Goal: Task Accomplishment & Management: Use online tool/utility

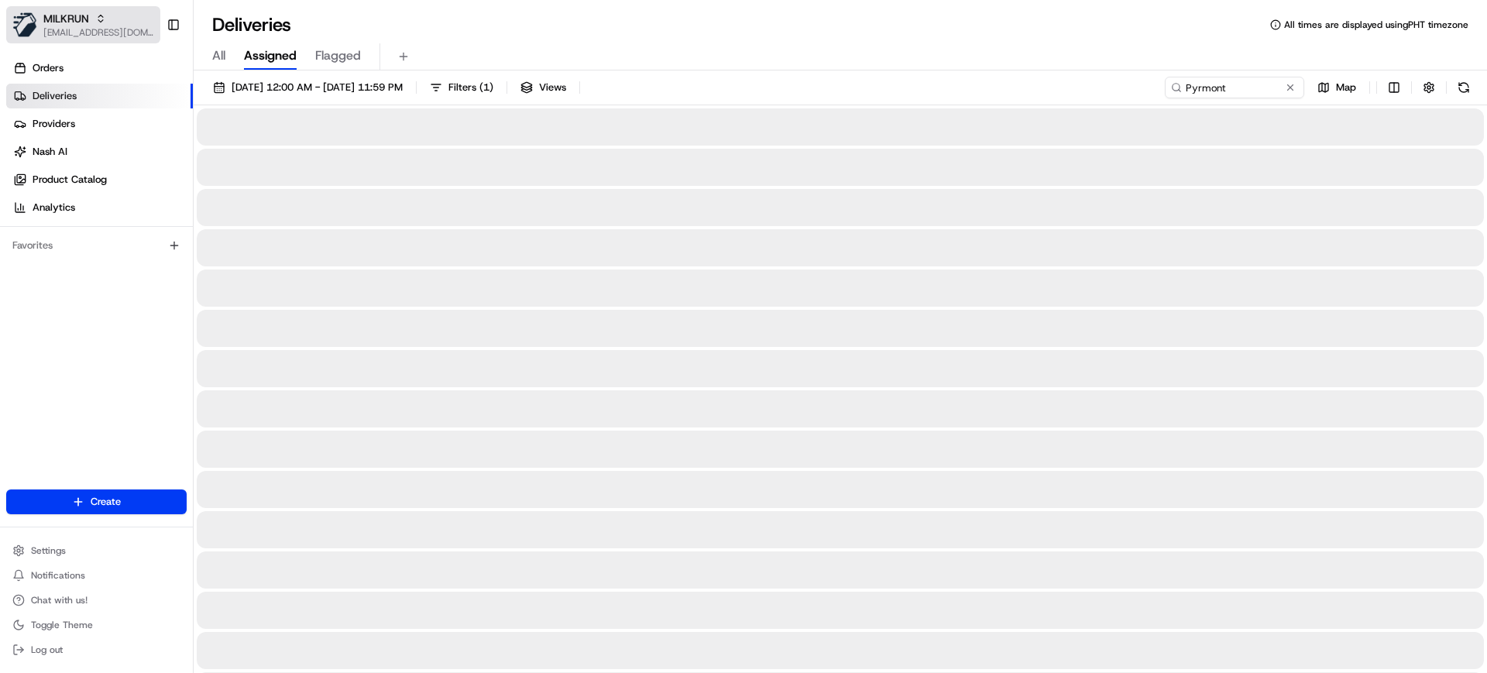
click at [91, 29] on span "[EMAIL_ADDRESS][DOMAIN_NAME]" at bounding box center [98, 32] width 111 height 12
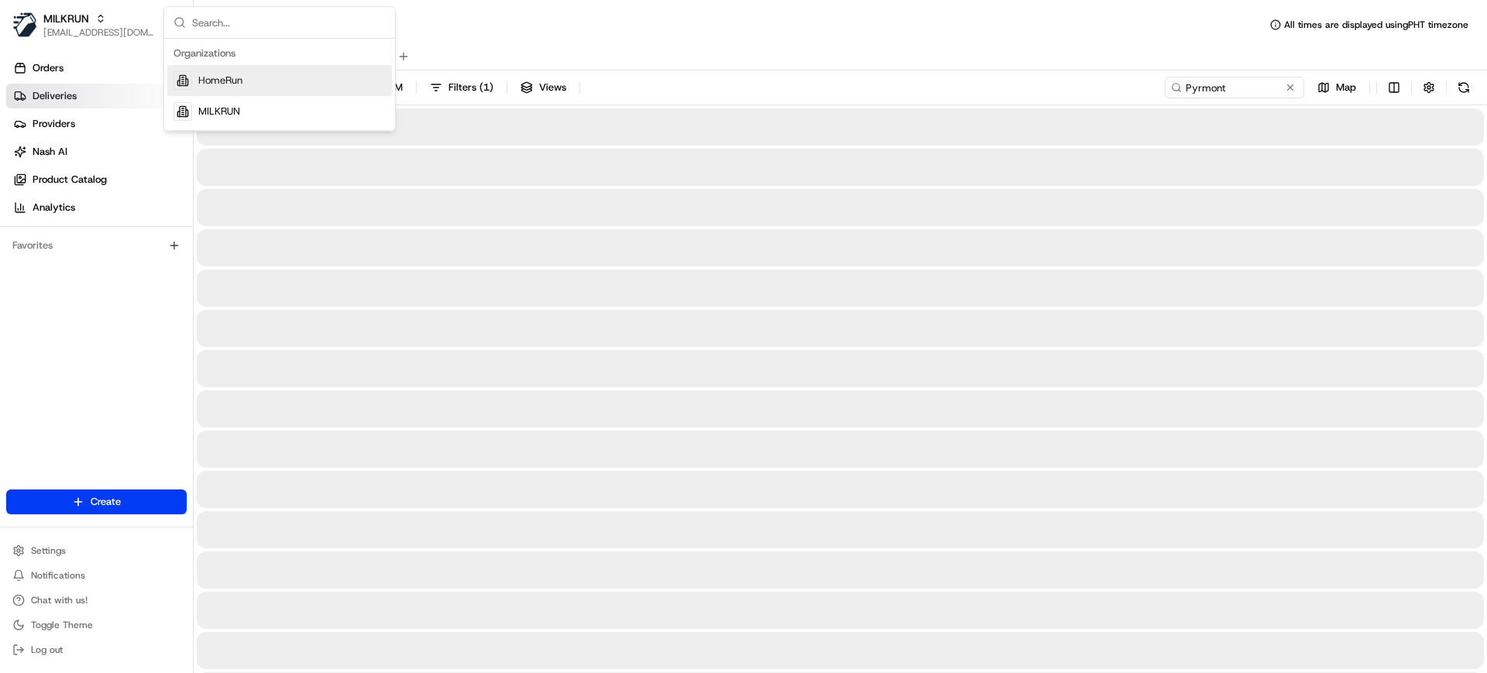
click at [219, 81] on span "HomeRun" at bounding box center [220, 81] width 44 height 14
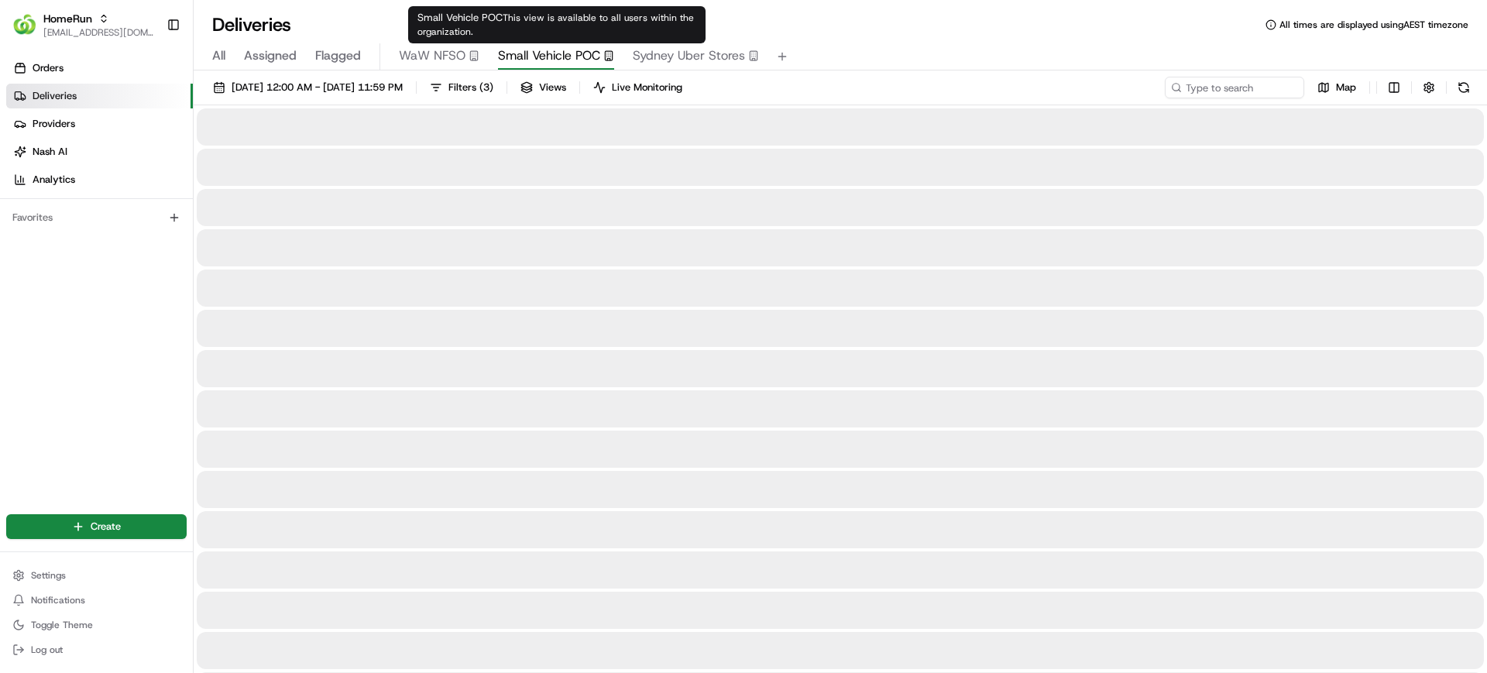
click at [516, 57] on span "Small Vehicle POC" at bounding box center [549, 55] width 102 height 19
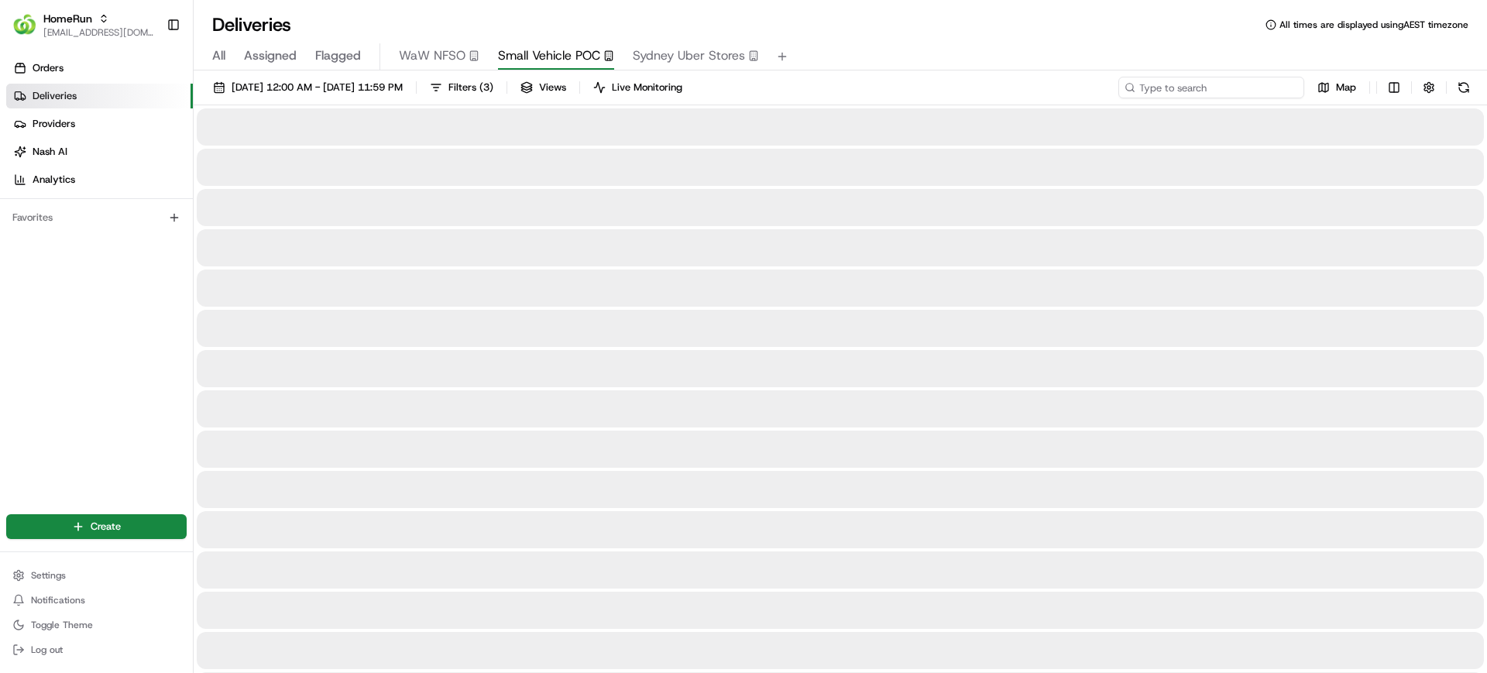
click at [1219, 84] on input at bounding box center [1212, 88] width 186 height 22
paste input "[PERSON_NAME]"
type input "[PERSON_NAME]"
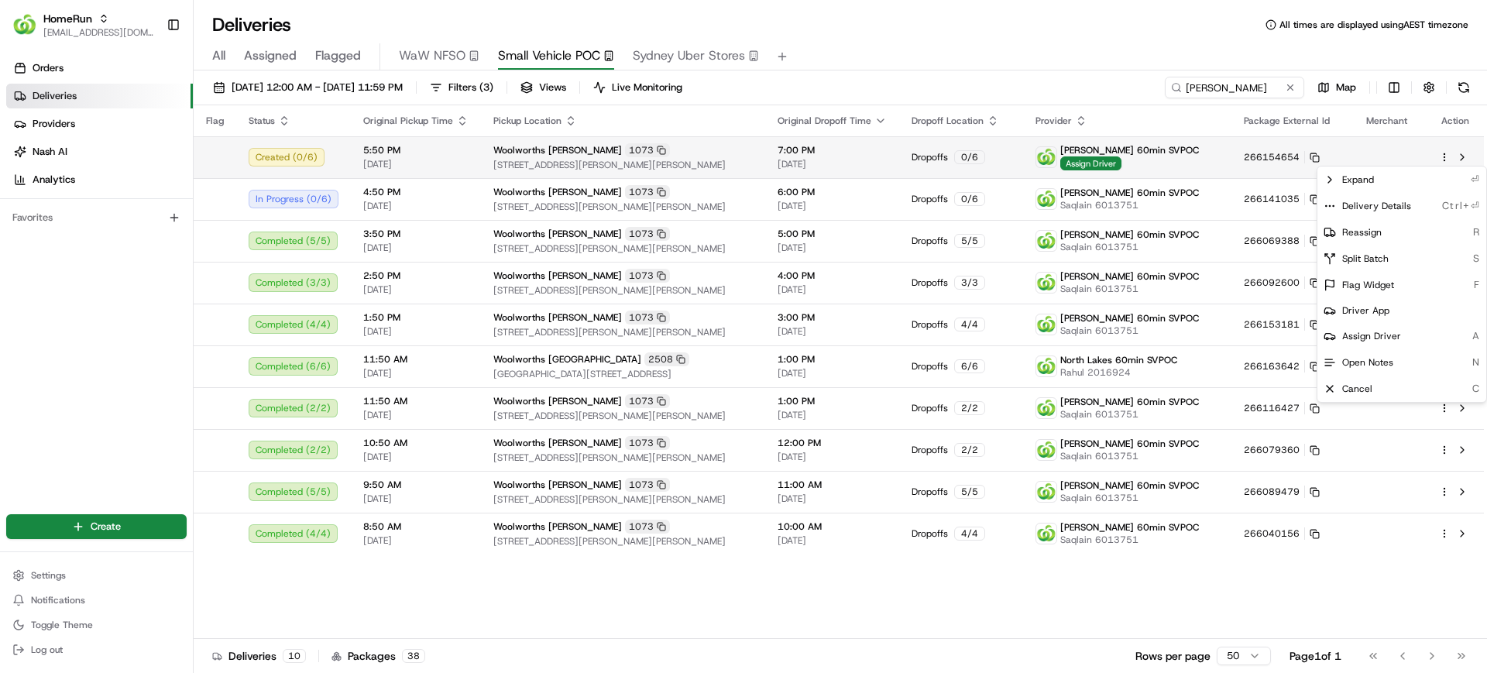
click at [1442, 155] on html "HomeRun mvilals@woolworths.com.au Toggle Sidebar Orders Deliveries Providers Na…" at bounding box center [743, 336] width 1487 height 673
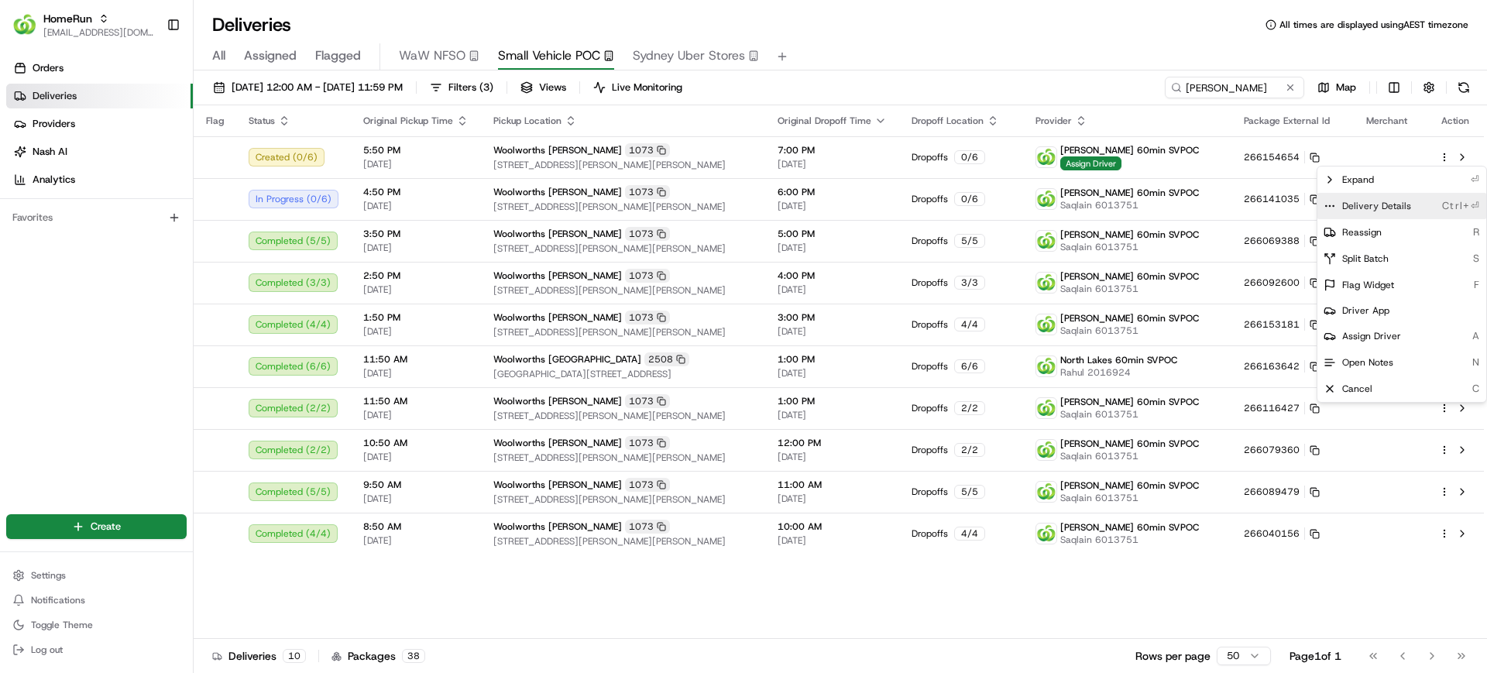
click at [1405, 205] on span "Delivery Details" at bounding box center [1377, 206] width 69 height 12
click at [1356, 209] on span "Delivery Details" at bounding box center [1377, 206] width 69 height 12
click at [95, 309] on html "HomeRun mvilals@woolworths.com.au Toggle Sidebar Orders Deliveries Providers Na…" at bounding box center [743, 336] width 1487 height 673
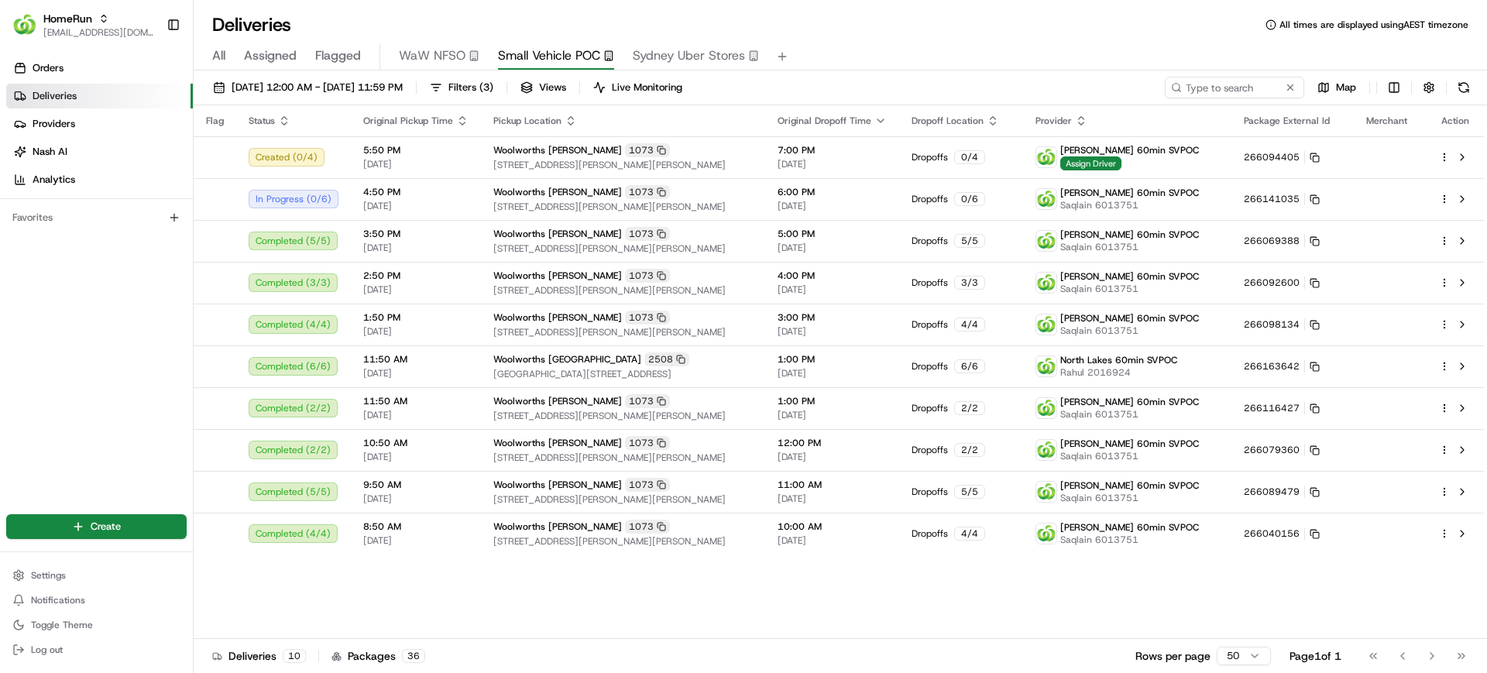
click at [218, 60] on span "All" at bounding box center [218, 55] width 13 height 19
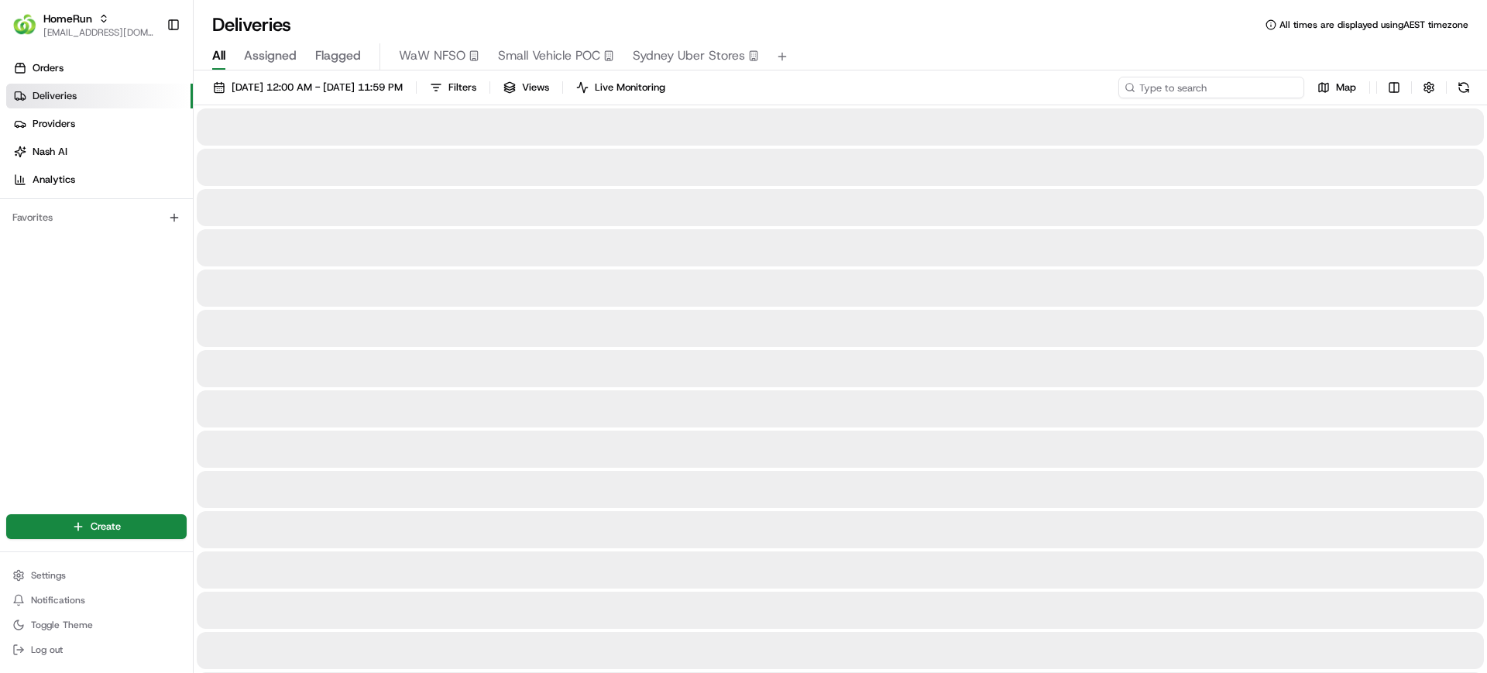
click at [1237, 93] on input at bounding box center [1212, 88] width 186 height 22
paste input "[PERSON_NAME]"
type input "[PERSON_NAME]"
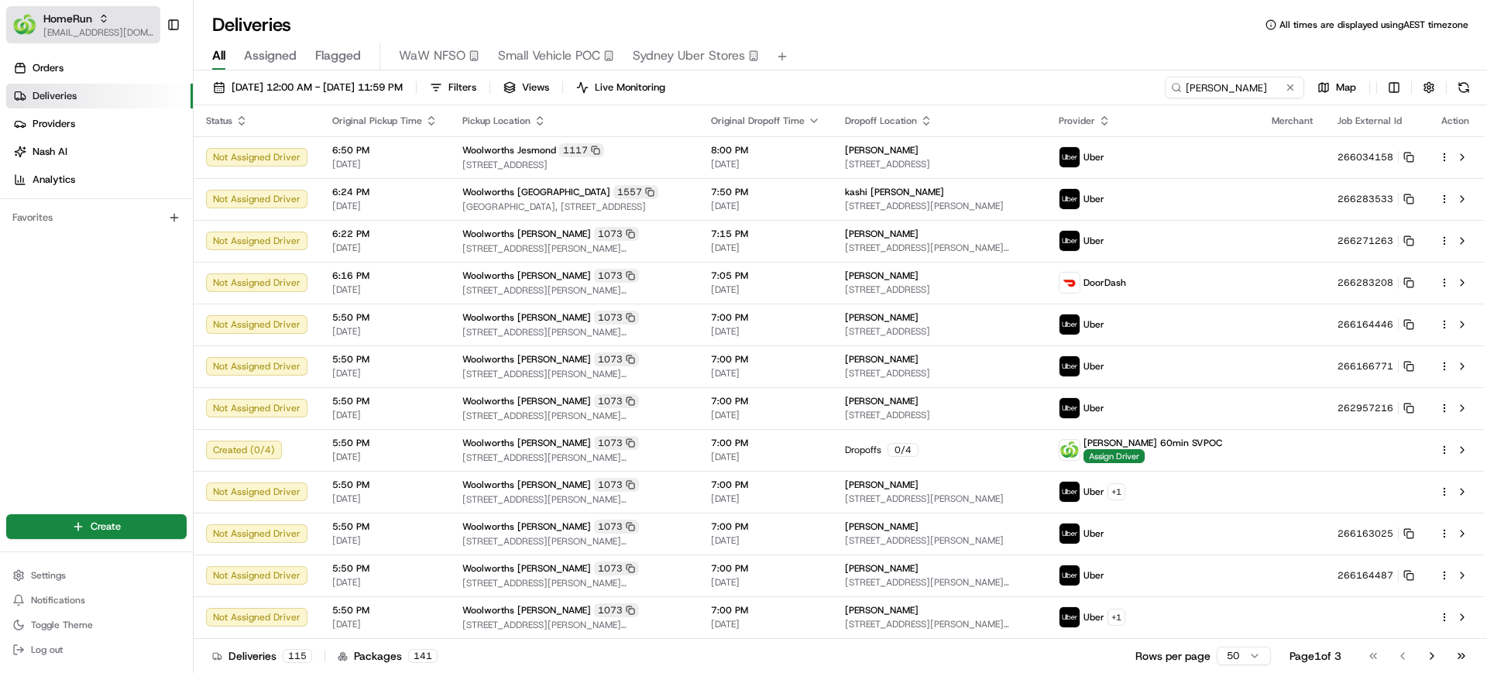
click at [56, 28] on span "[EMAIL_ADDRESS][DOMAIN_NAME]" at bounding box center [98, 32] width 111 height 12
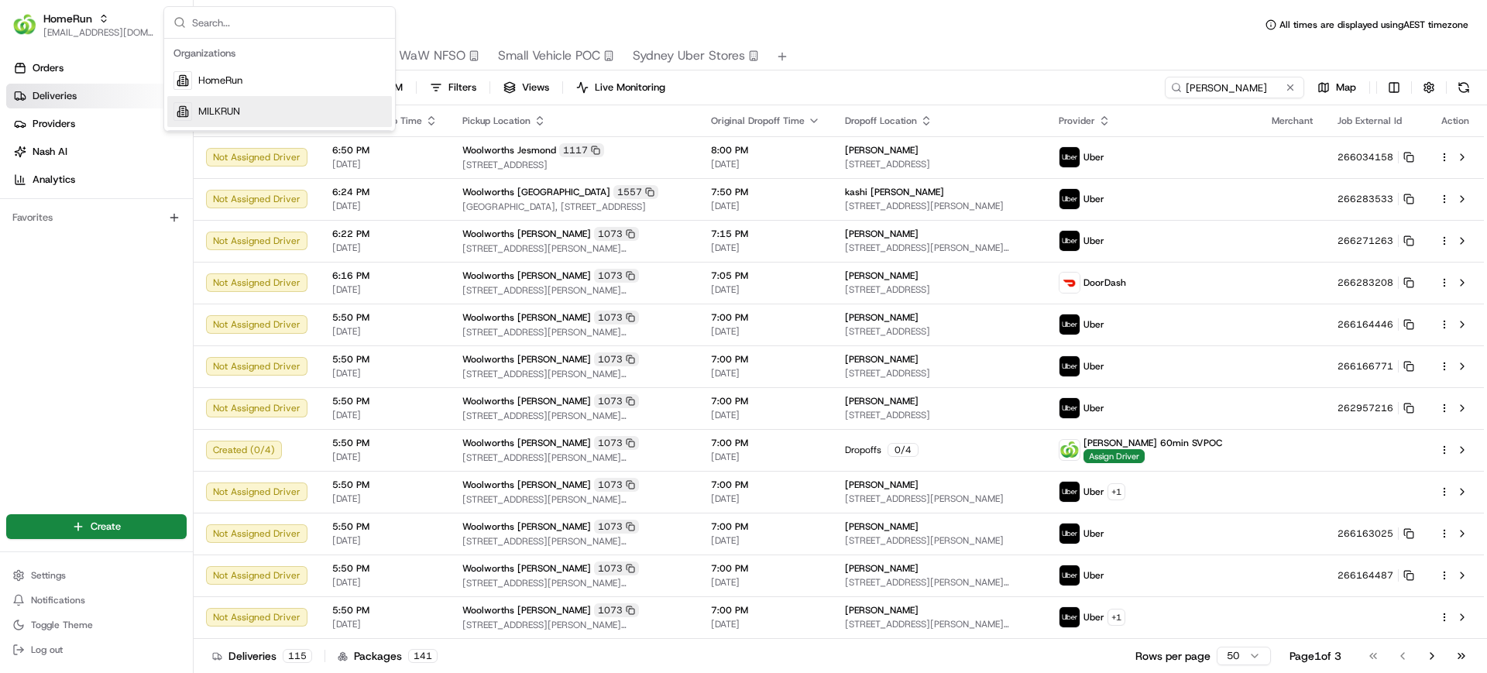
click at [213, 106] on span "MILKRUN" at bounding box center [219, 112] width 42 height 14
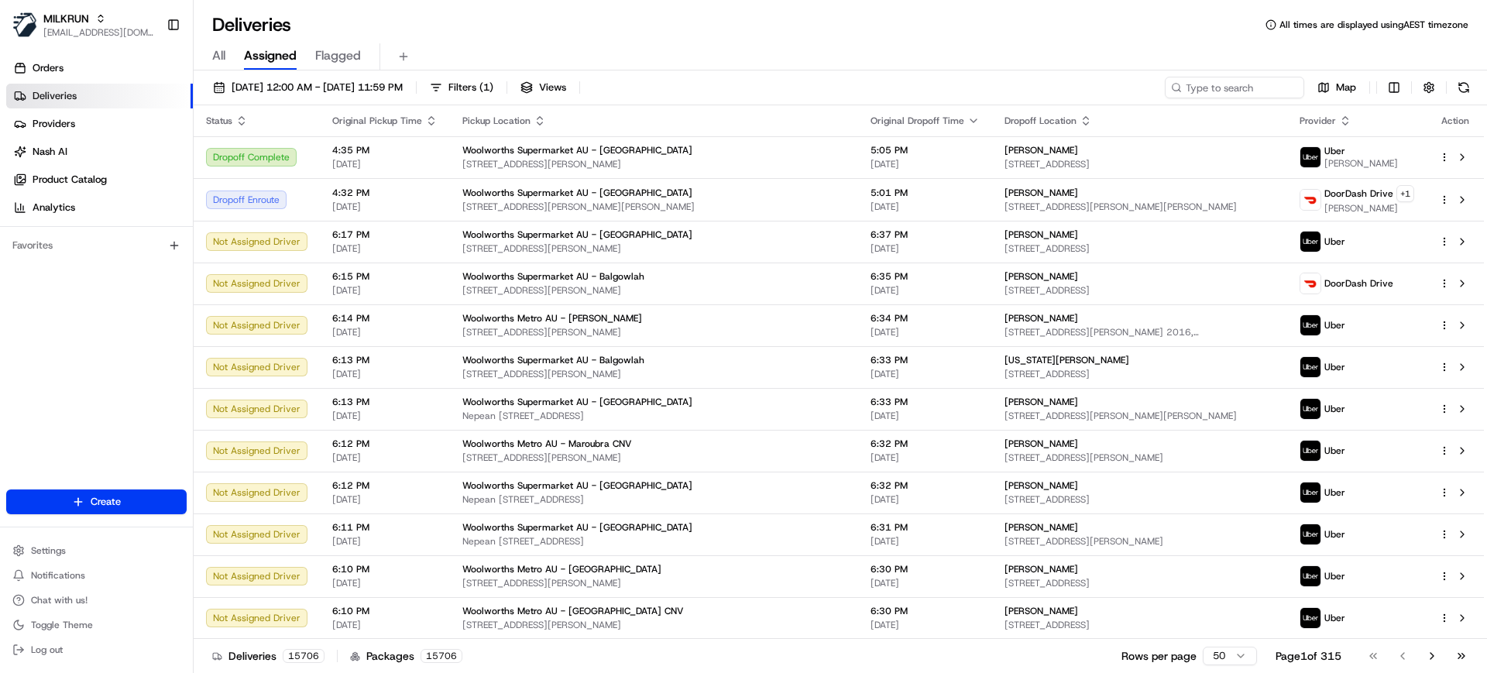
click at [577, 33] on div "Deliveries All times are displayed using AEST timezone" at bounding box center [841, 24] width 1294 height 25
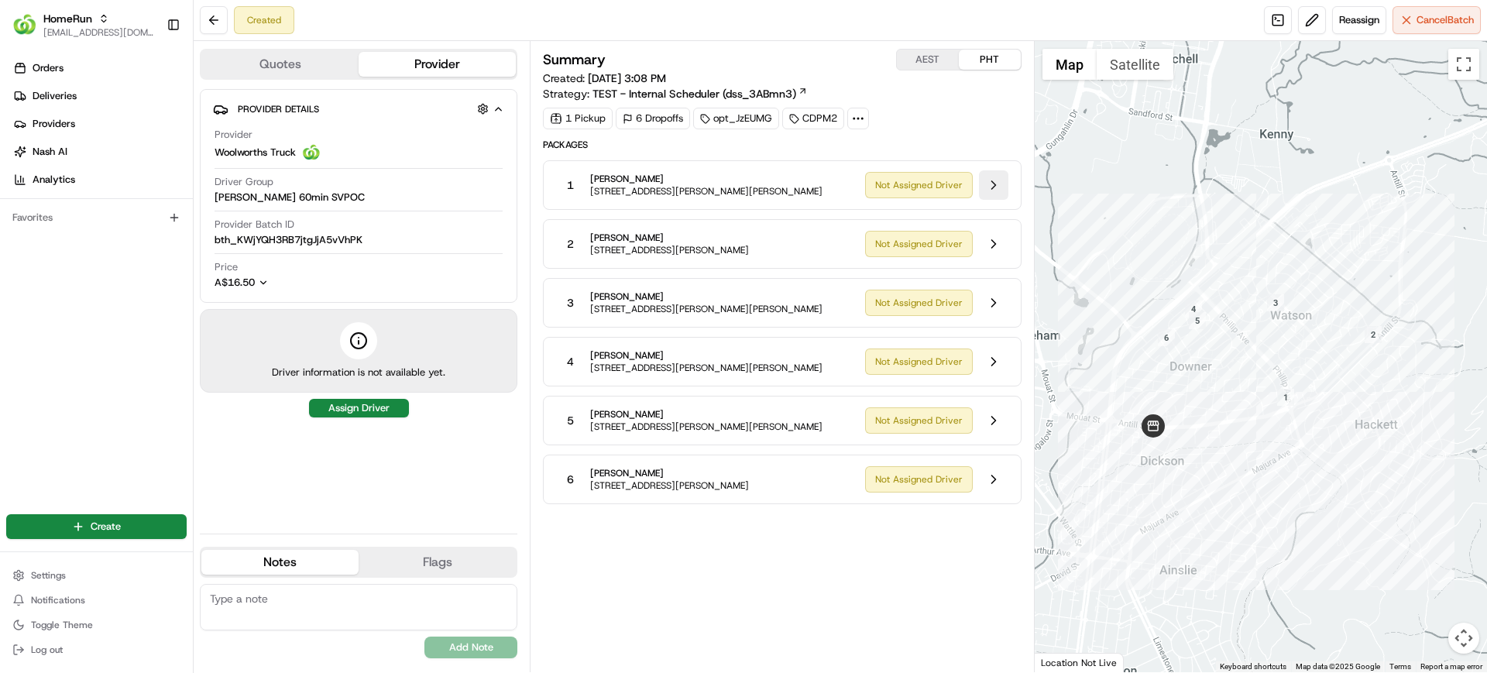
click at [995, 190] on button at bounding box center [993, 184] width 29 height 29
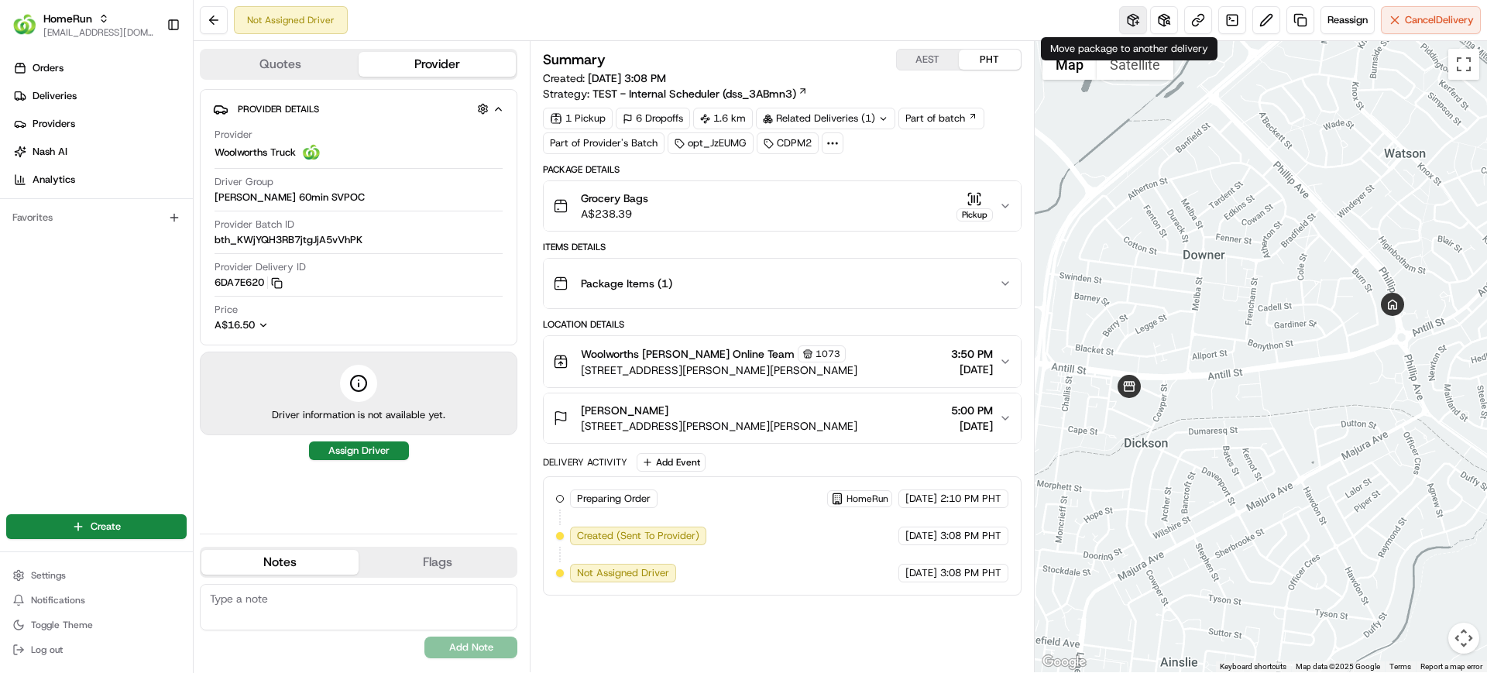
click at [1133, 22] on button at bounding box center [1133, 20] width 28 height 28
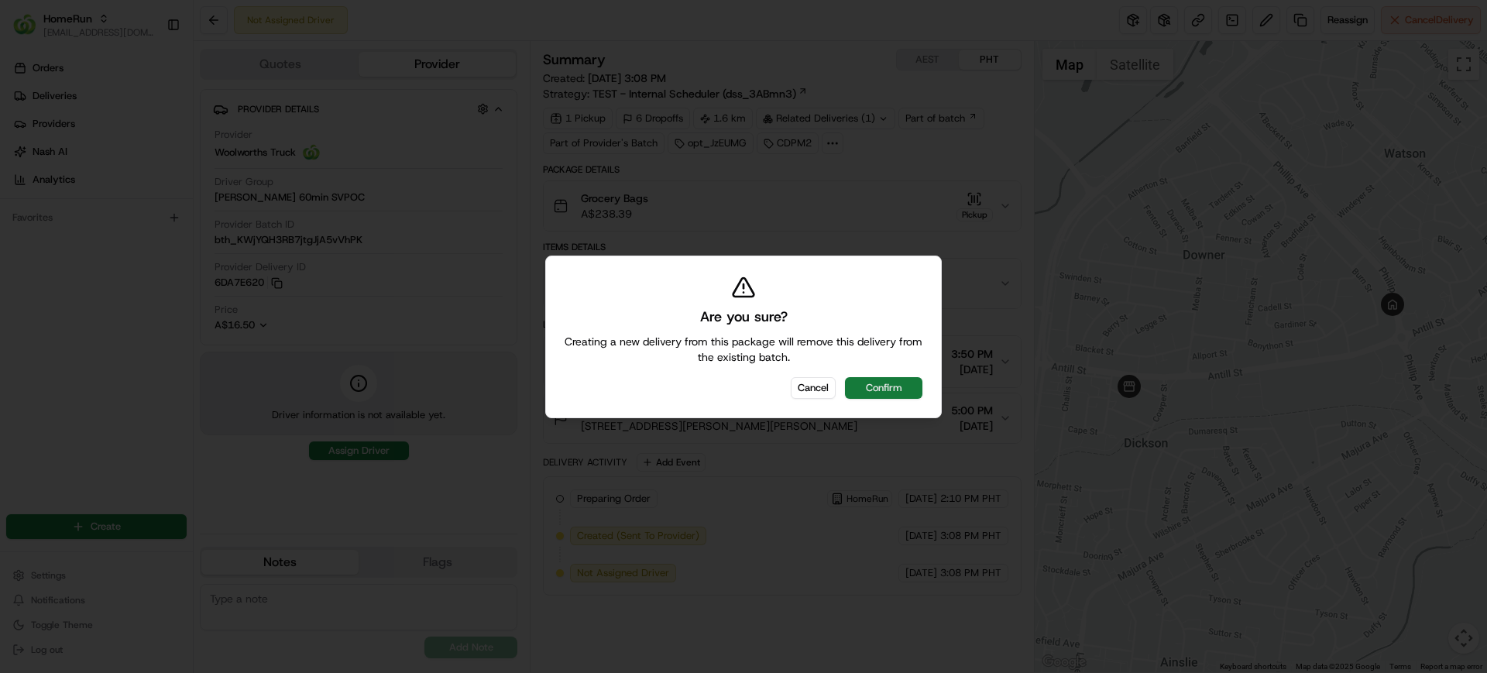
click at [910, 389] on button "Confirm" at bounding box center [883, 388] width 77 height 22
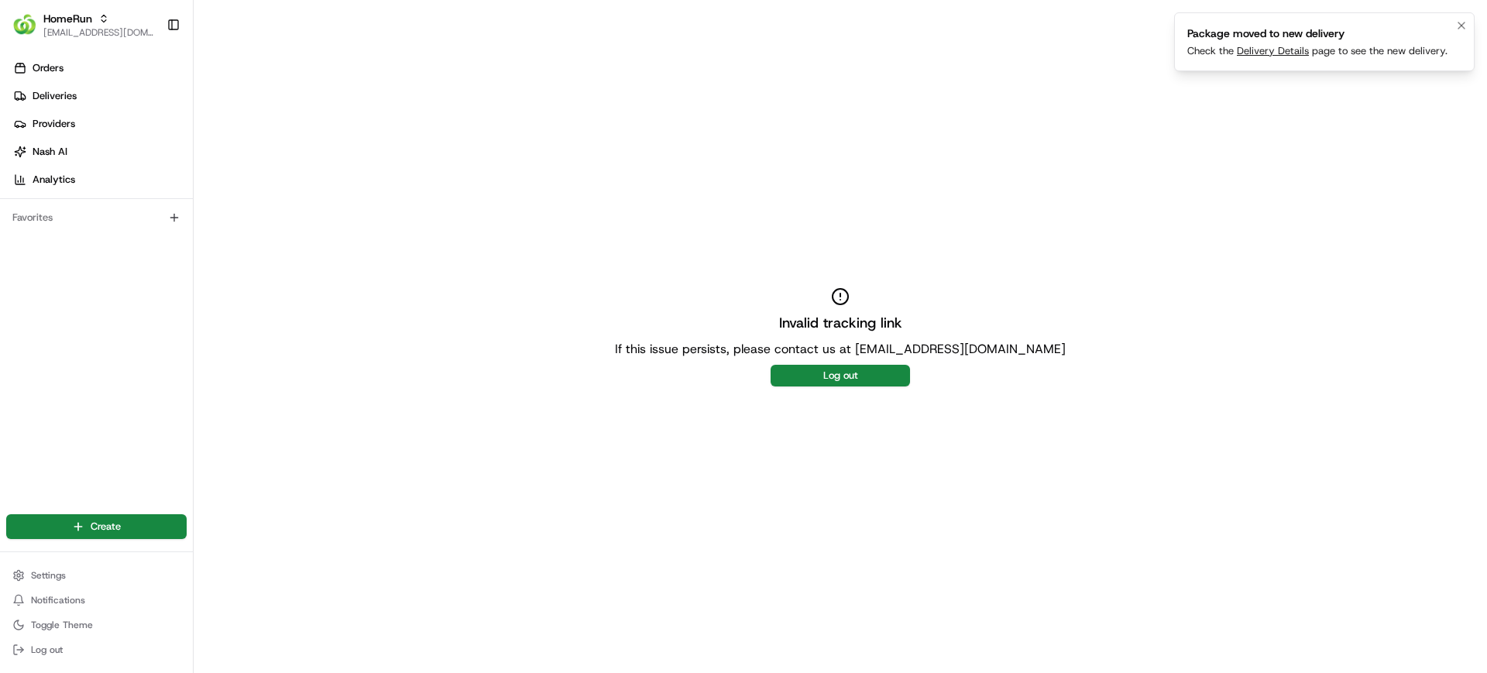
click at [1240, 50] on link "Delivery Details" at bounding box center [1273, 50] width 72 height 13
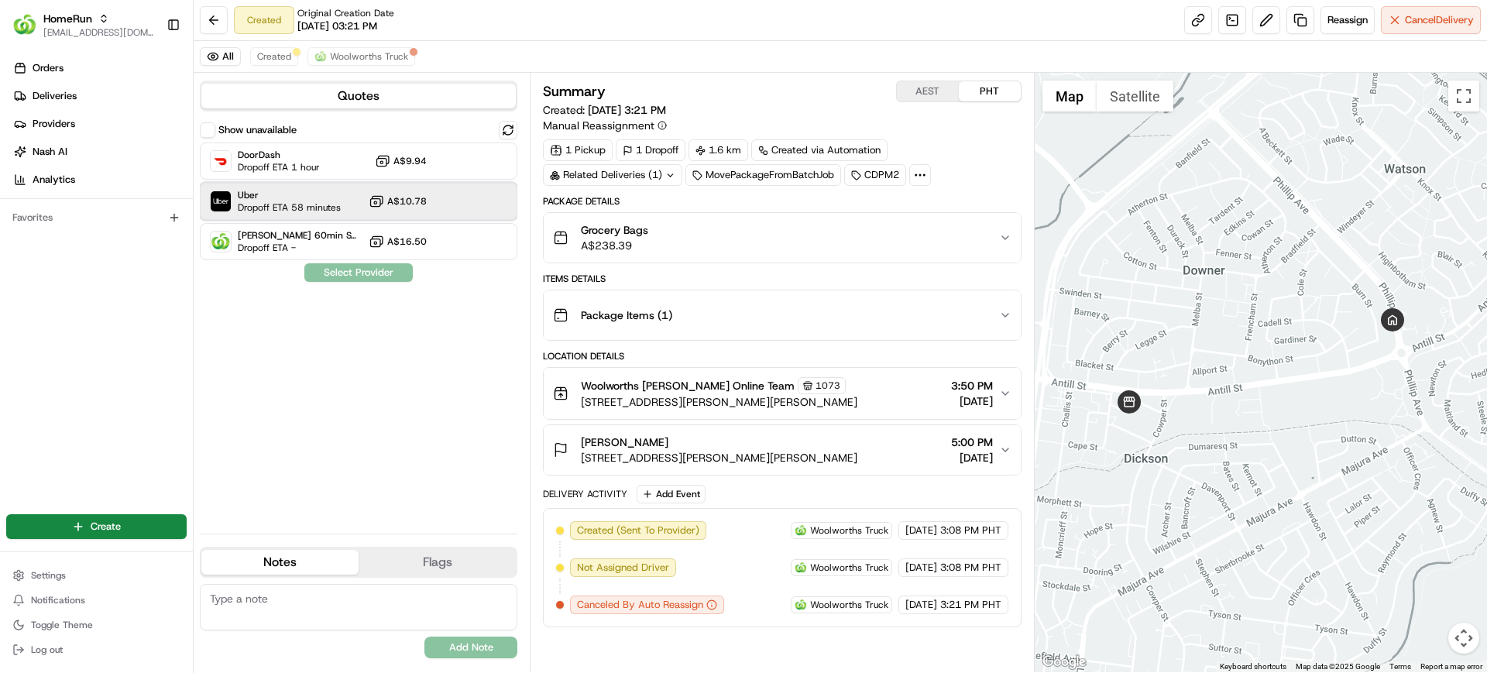
click at [296, 201] on span "Dropoff ETA 58 minutes" at bounding box center [289, 207] width 103 height 12
click at [373, 275] on button "Assign Provider" at bounding box center [359, 272] width 110 height 19
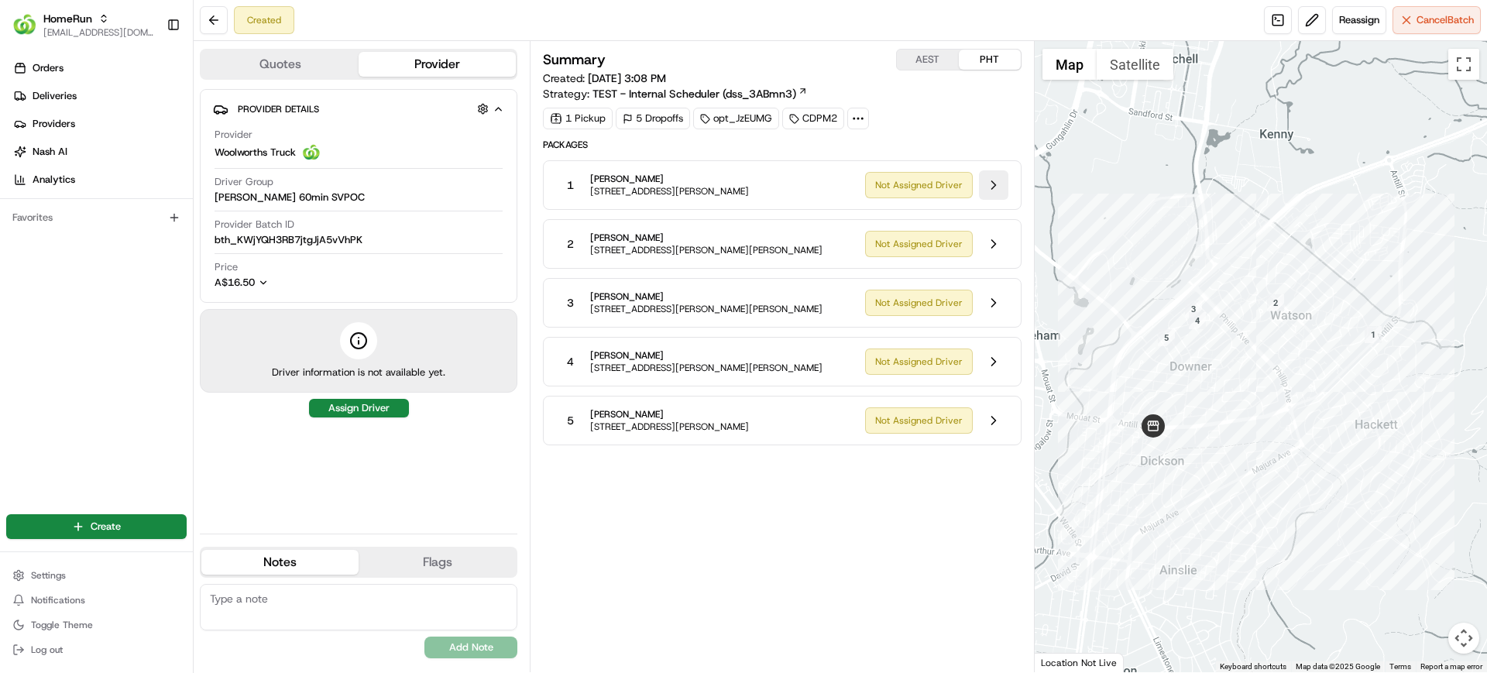
click at [991, 185] on button at bounding box center [993, 184] width 29 height 29
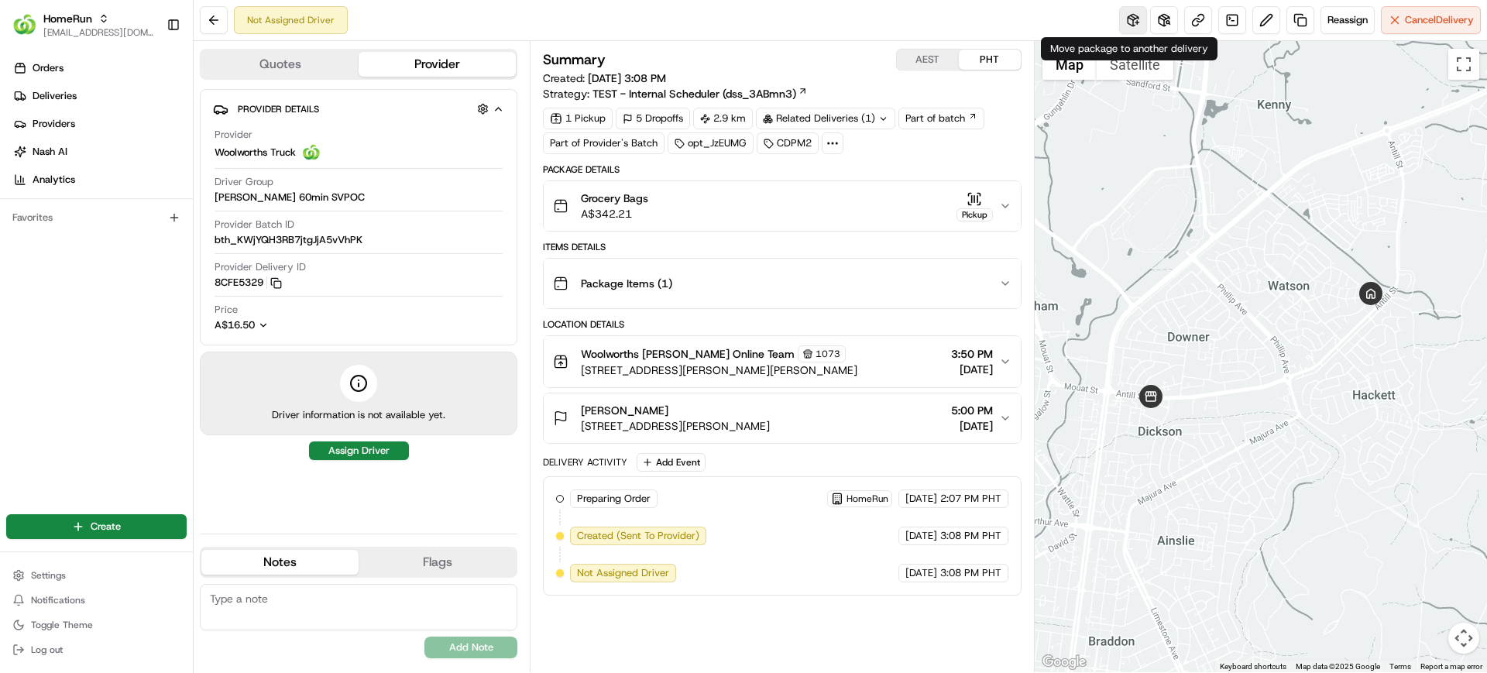
click at [1130, 19] on button at bounding box center [1133, 20] width 28 height 28
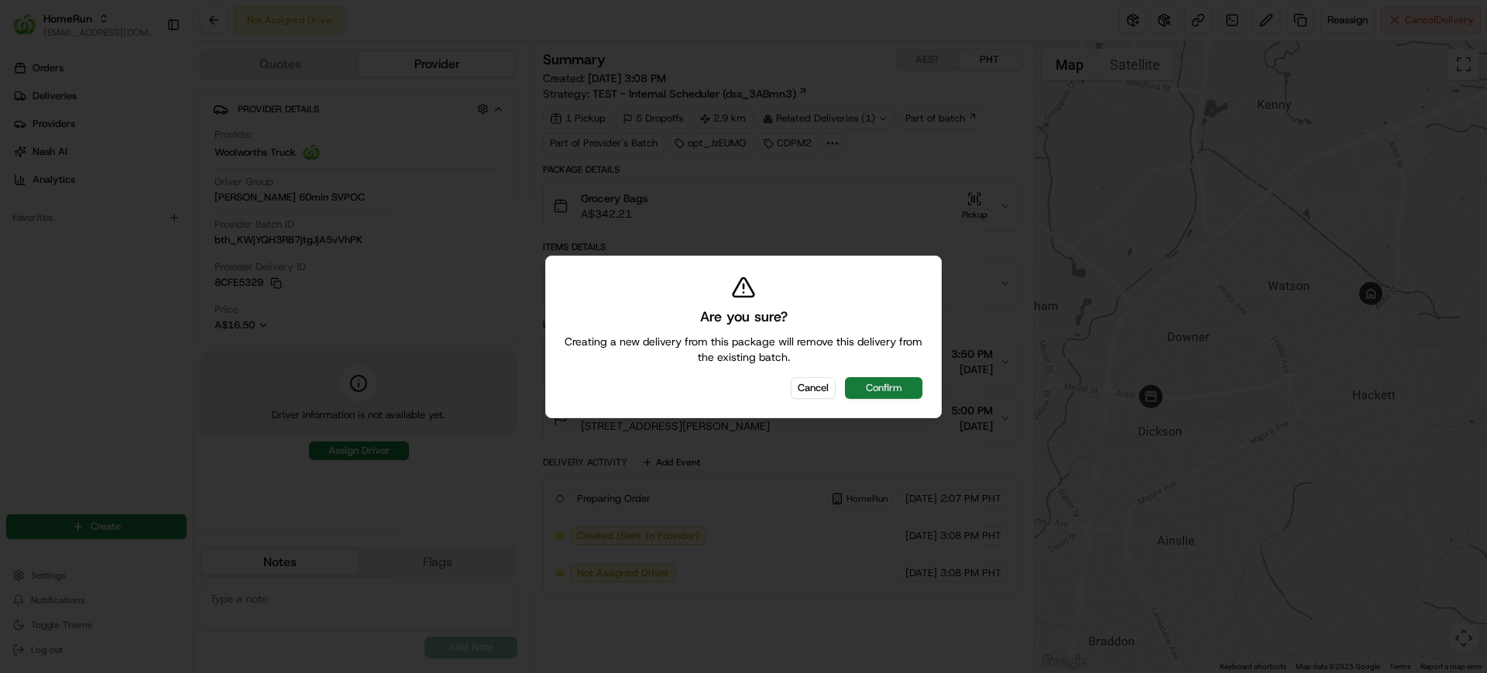
click at [895, 387] on button "Confirm" at bounding box center [883, 388] width 77 height 22
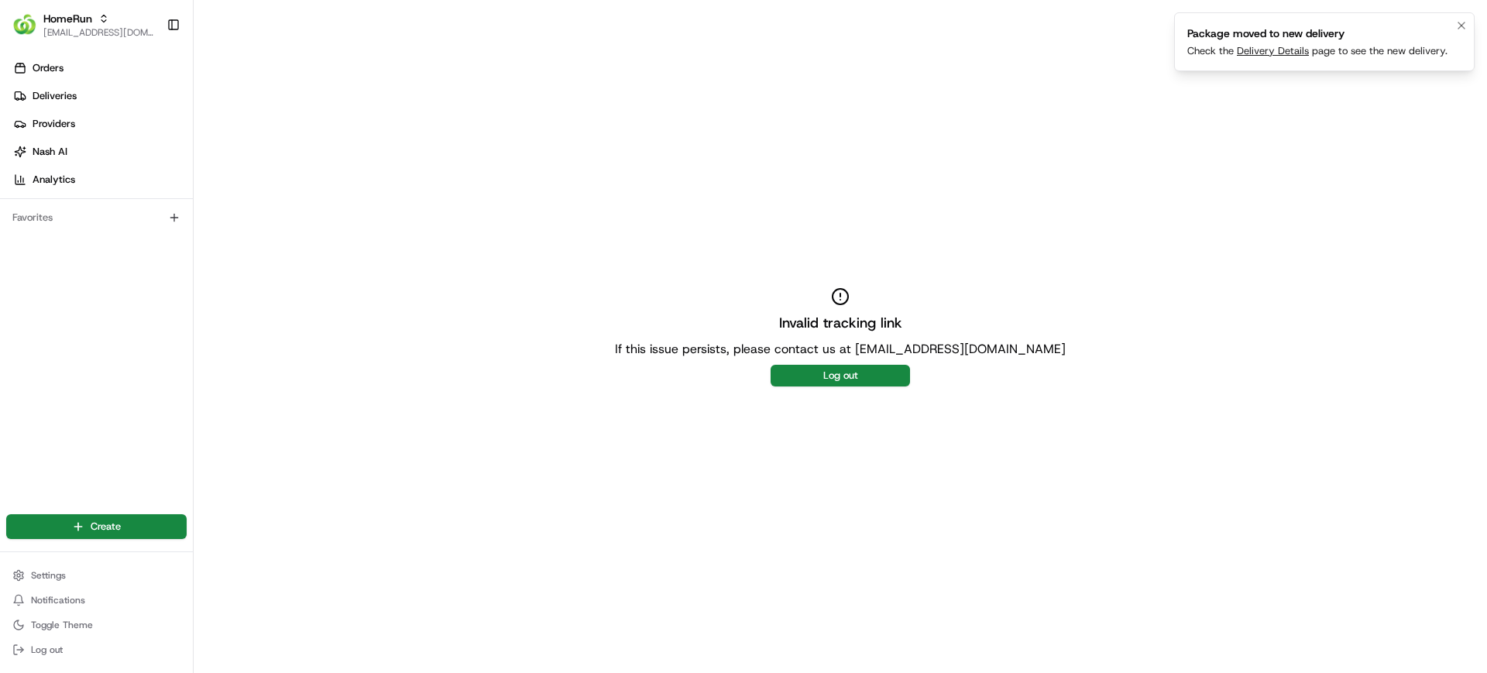
click at [1257, 51] on link "Delivery Details" at bounding box center [1273, 50] width 72 height 13
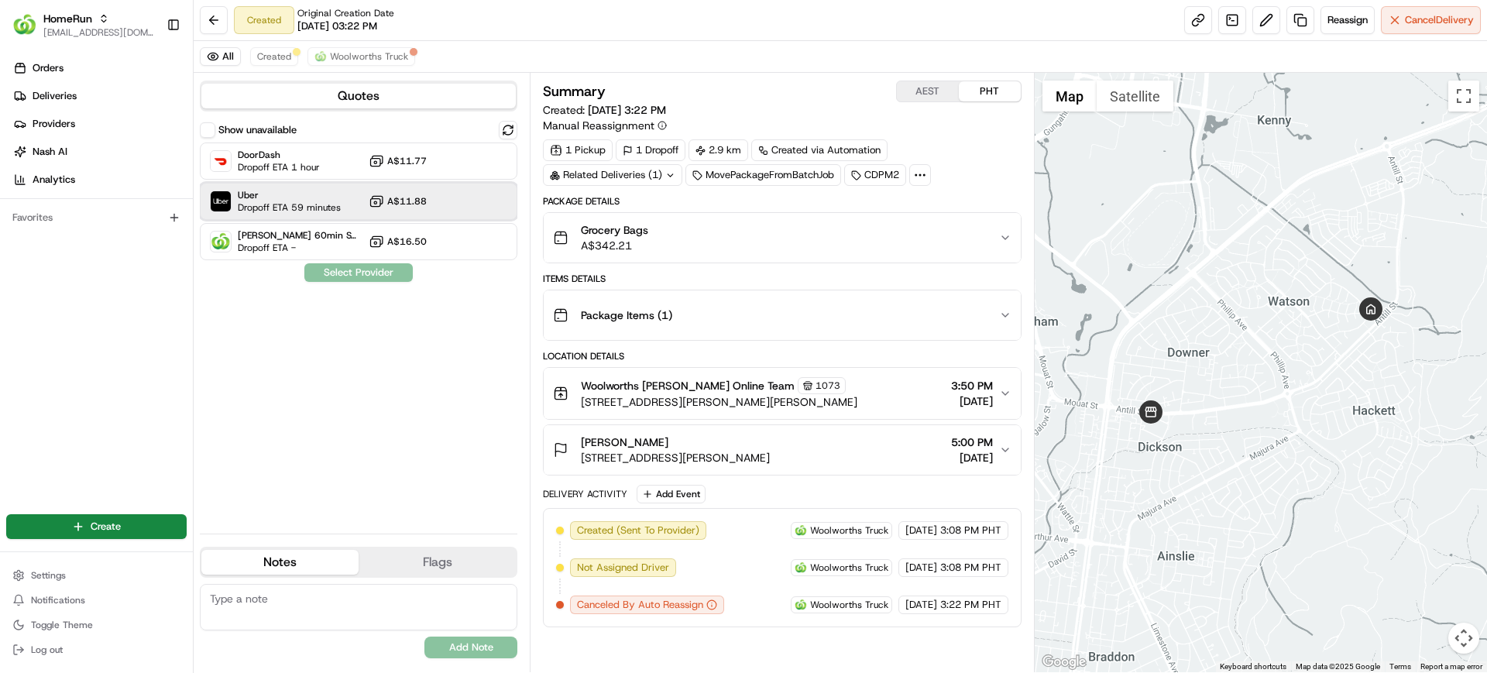
click at [301, 202] on span "Dropoff ETA 59 minutes" at bounding box center [289, 207] width 103 height 12
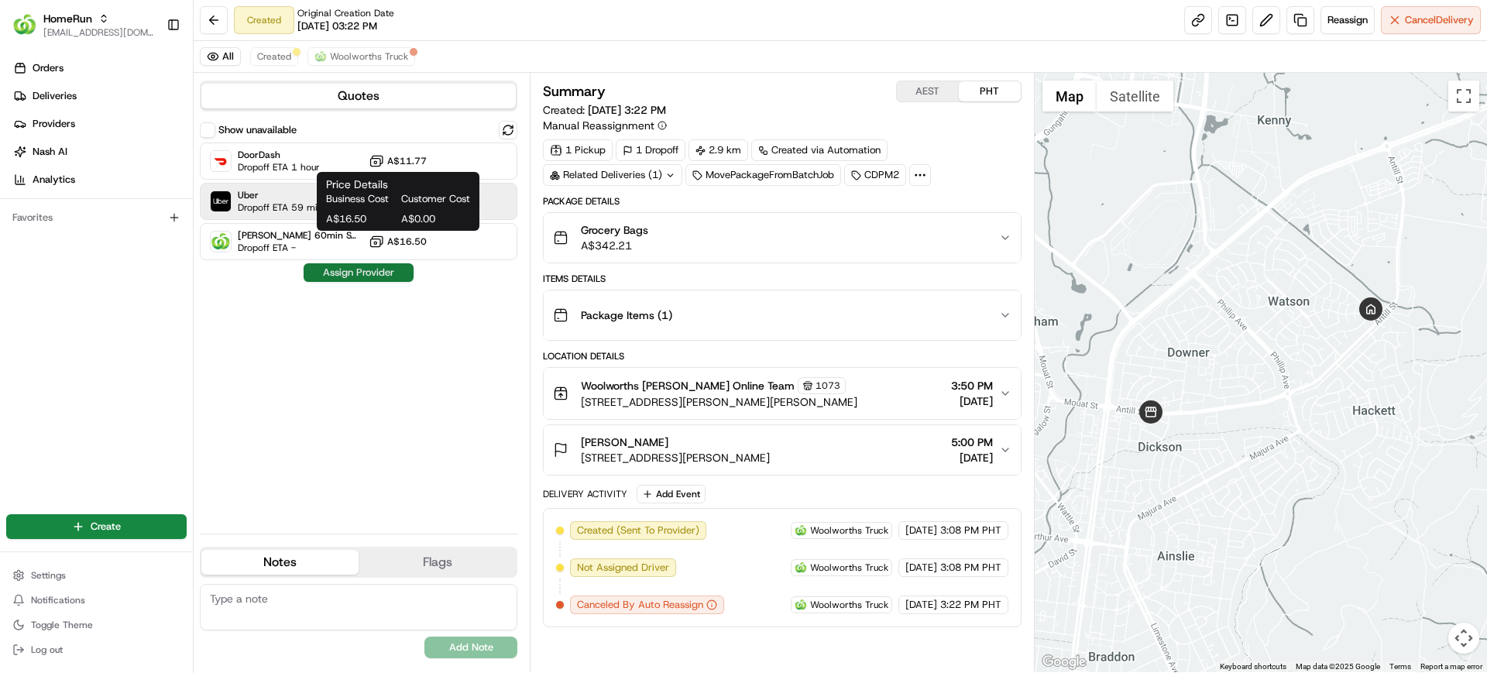
click at [382, 269] on button "Assign Provider" at bounding box center [359, 272] width 110 height 19
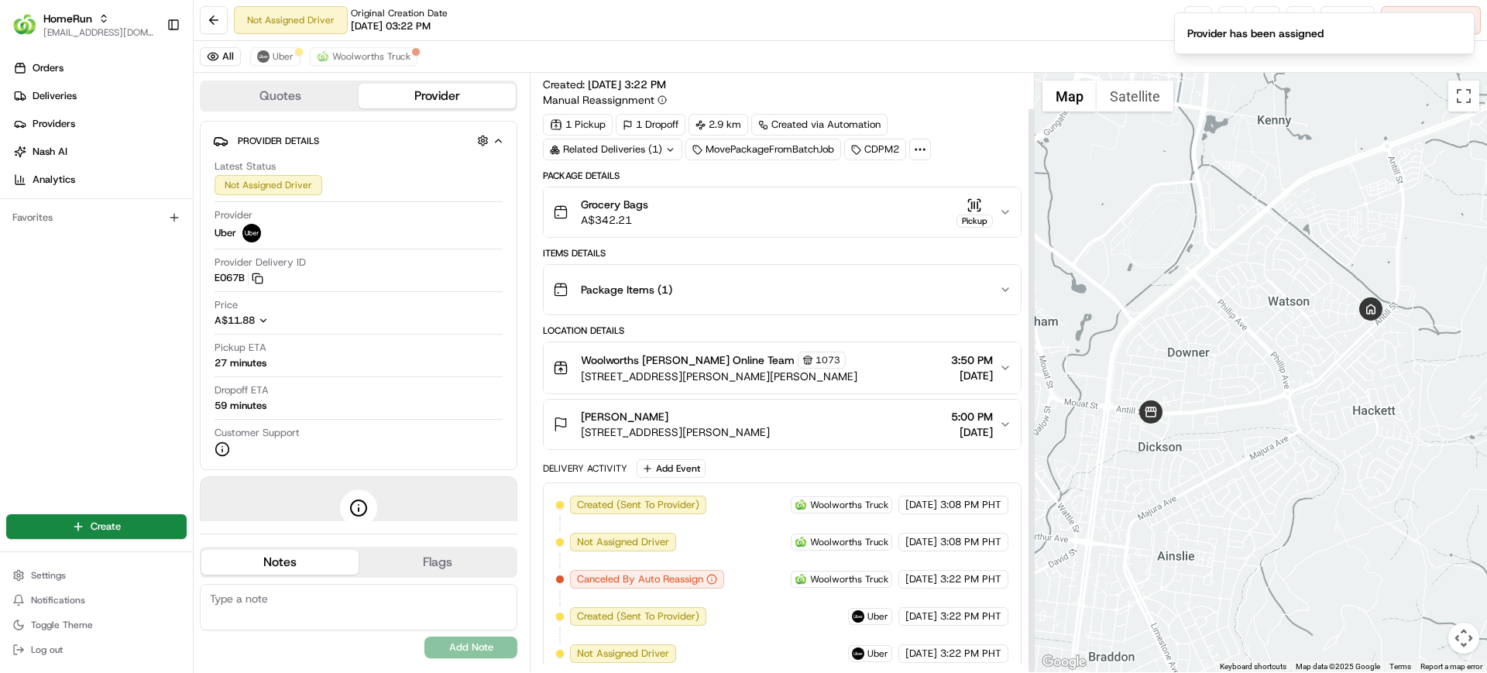
scroll to position [37, 0]
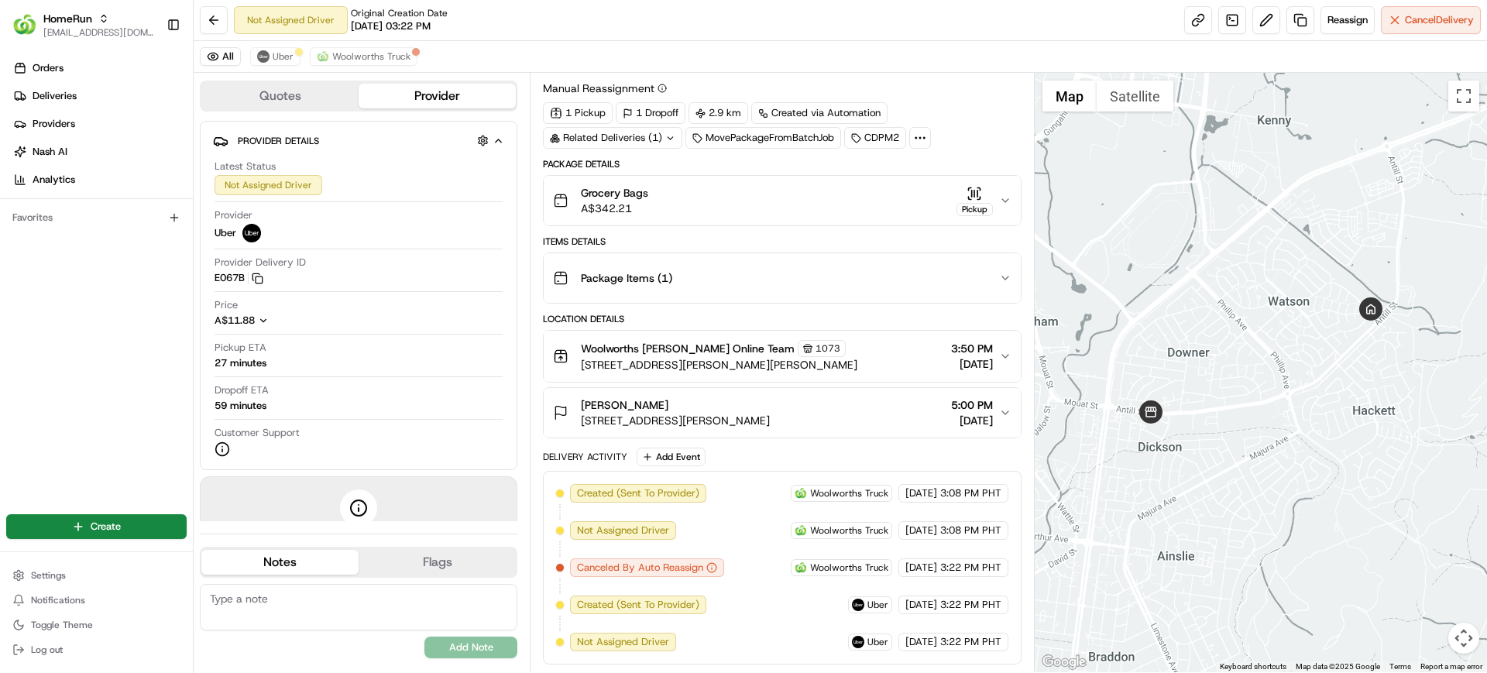
click at [654, 352] on span "Woolworths [PERSON_NAME] Online Team" at bounding box center [688, 348] width 214 height 15
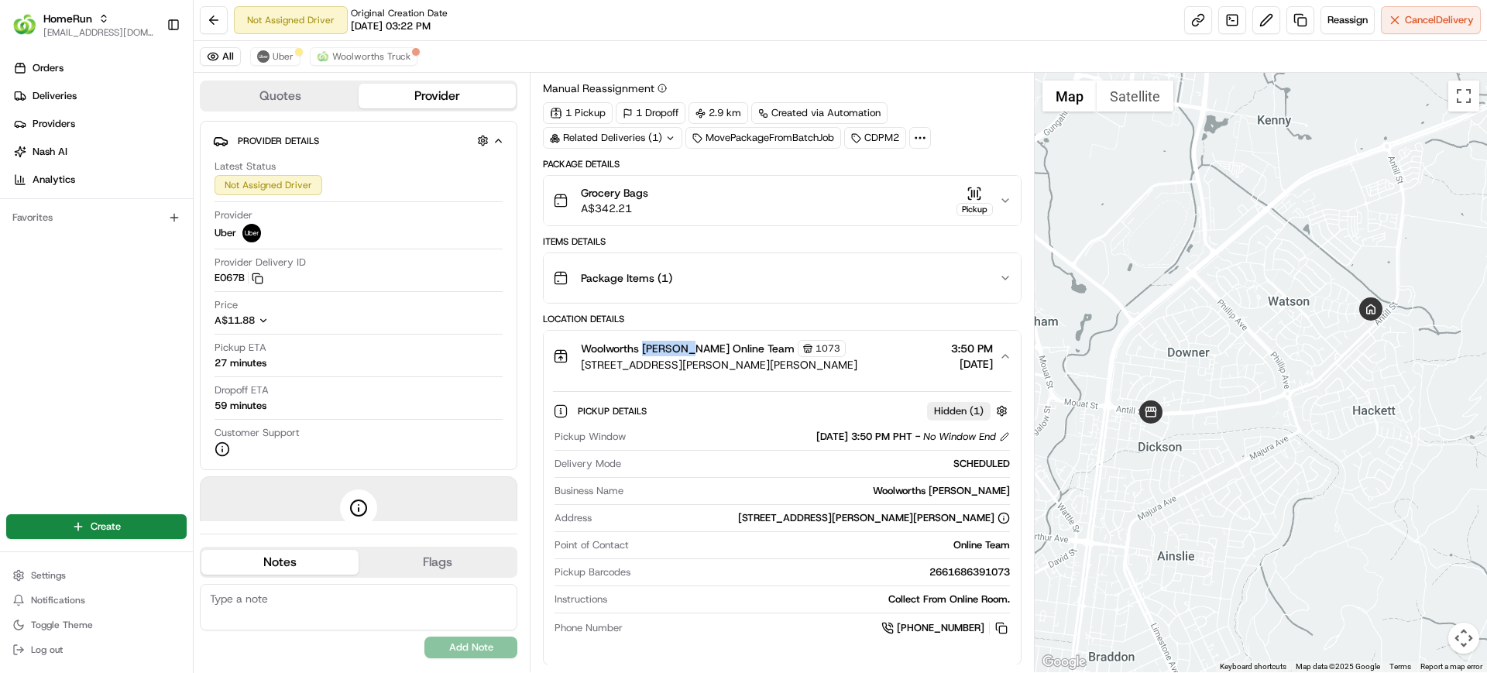
copy span "[PERSON_NAME]"
